Goal: Task Accomplishment & Management: Use online tool/utility

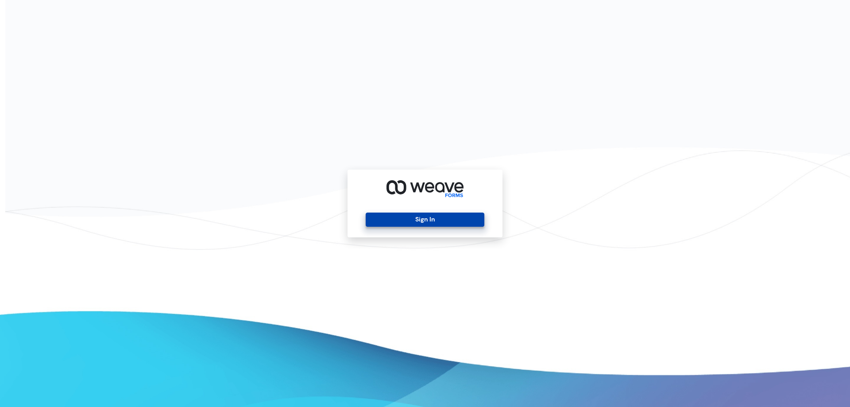
click at [433, 219] on button "Sign In" at bounding box center [425, 220] width 118 height 14
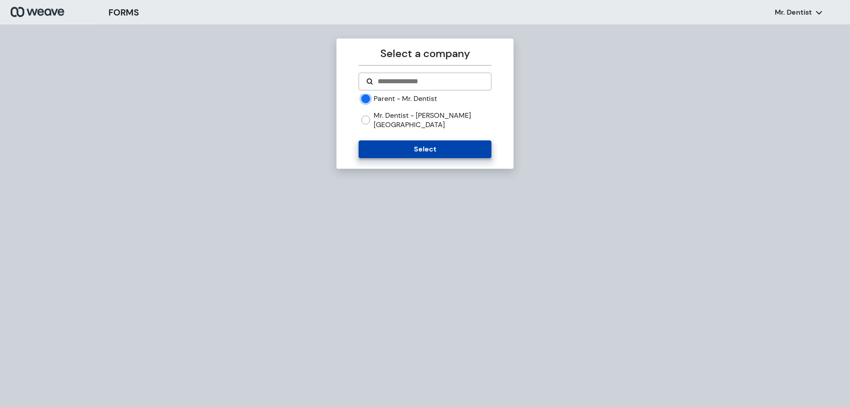
click at [392, 140] on button "Select" at bounding box center [425, 149] width 132 height 18
